Goal: Information Seeking & Learning: Learn about a topic

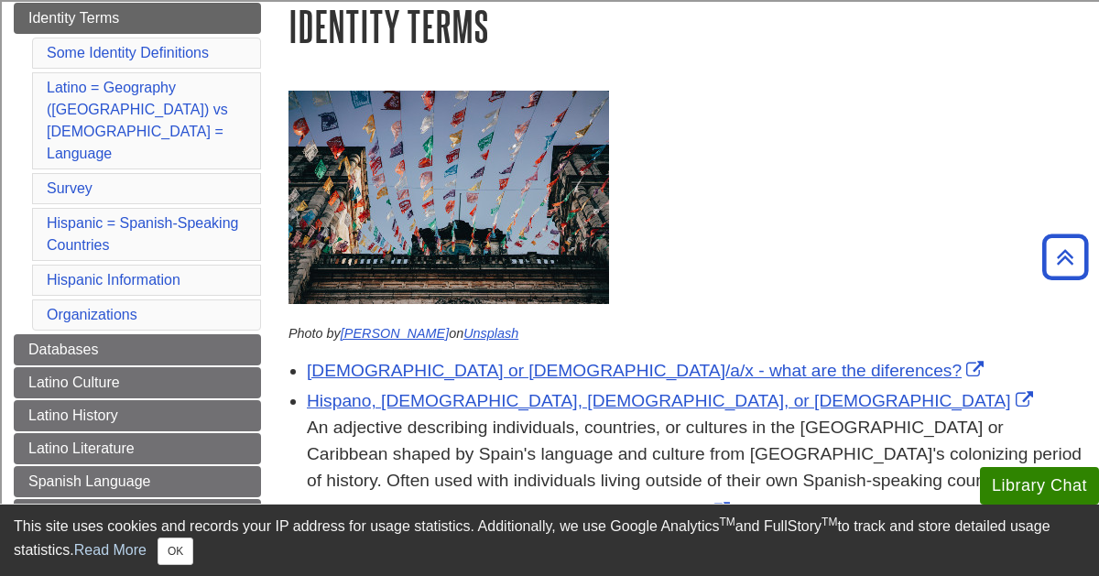
scroll to position [216, 0]
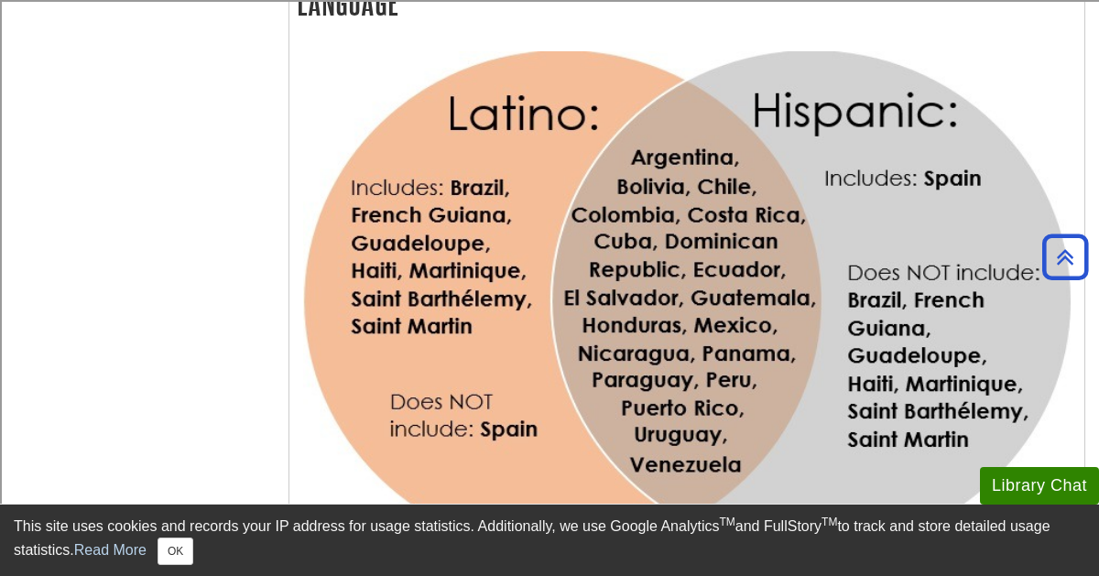
scroll to position [1380, 0]
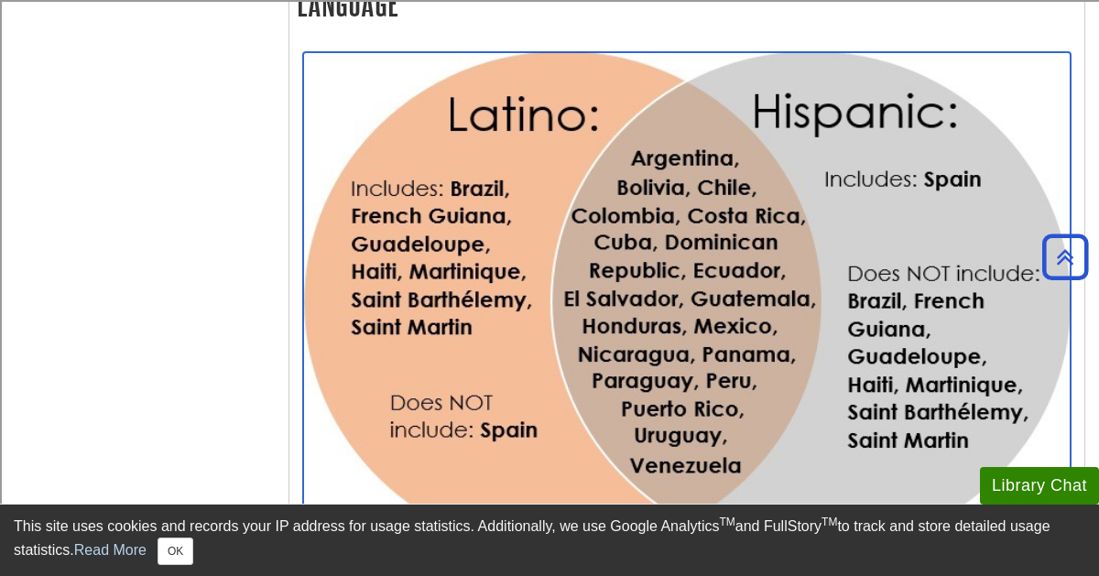
click at [540, 559] on link "Venn Diagram - Latino vs [DEMOGRAPHIC_DATA]" at bounding box center [529, 568] width 425 height 19
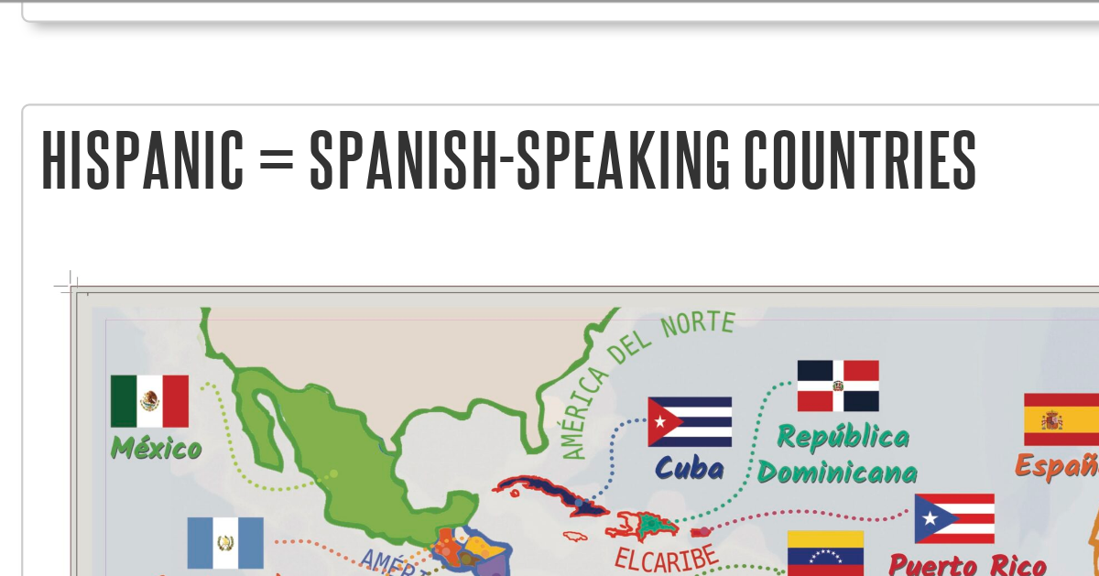
scroll to position [2366, 0]
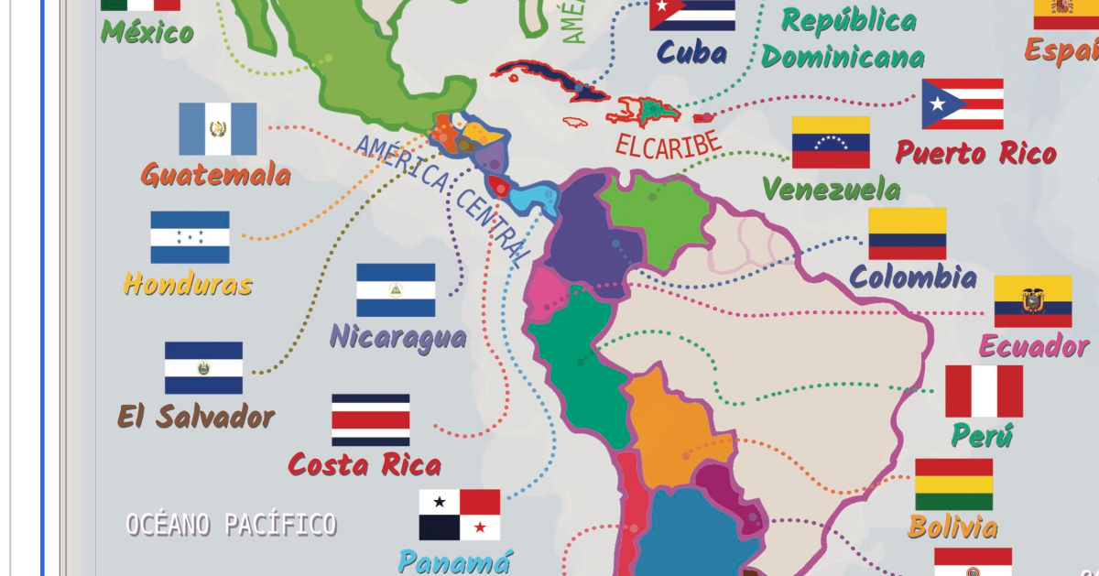
click at [712, 354] on img "Link opens in new window" at bounding box center [623, 354] width 641 height 458
